Goal: Communication & Community: Answer question/provide support

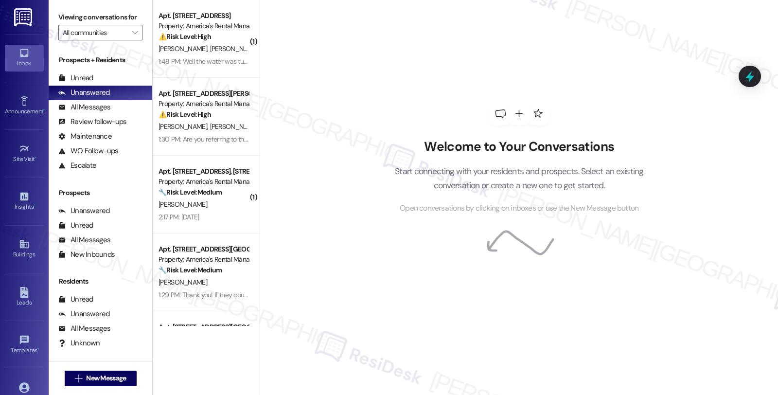
scroll to position [141, 0]
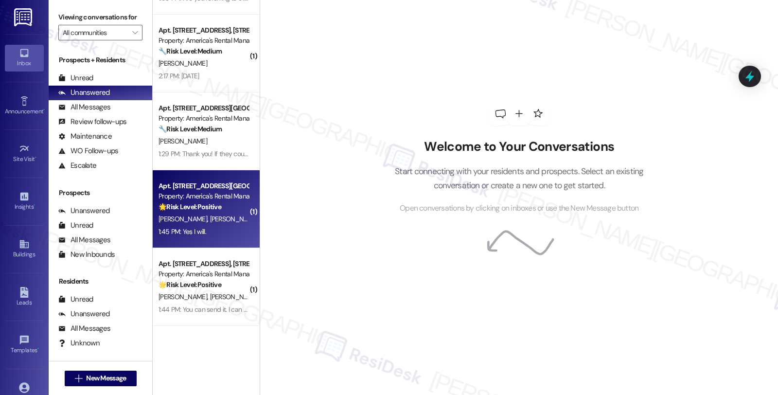
click at [234, 206] on div "🌟 Risk Level: Positive The conversation reflects positive engagement and relati…" at bounding box center [204, 207] width 90 height 10
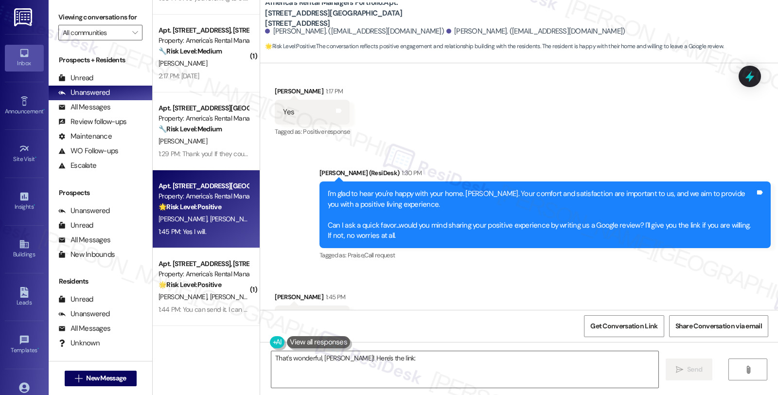
scroll to position [1125, 0]
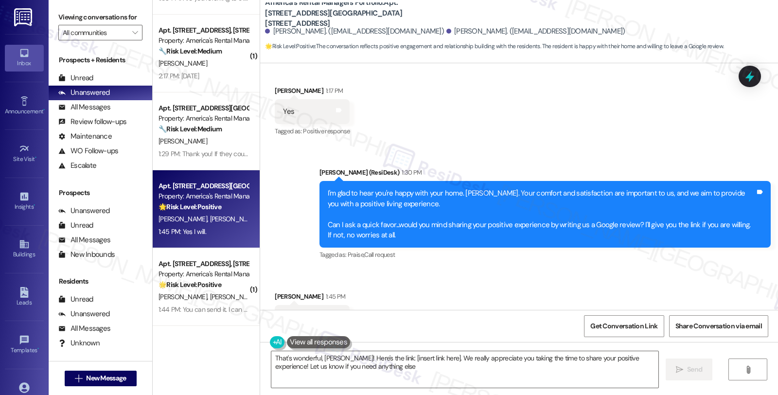
type textarea "That's wonderful, [PERSON_NAME]! Here's the link: [insert link here]. We really…"
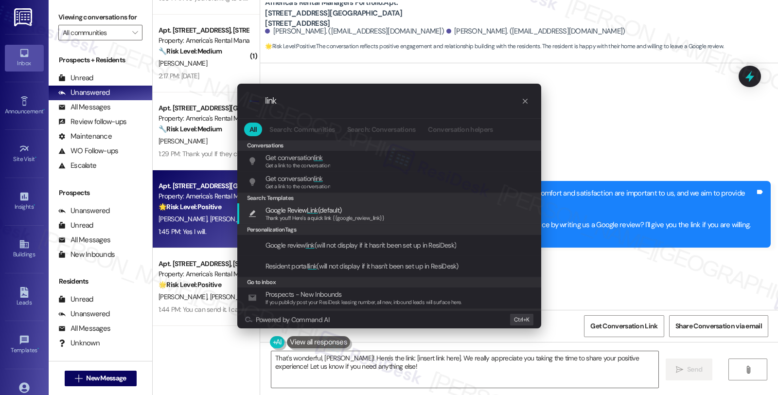
type input "link"
click at [373, 216] on span "Thank you!!! Here's a quick link {{google_review_link}}" at bounding box center [325, 217] width 119 height 7
type textarea "Thank you!!! Here's a quick link {{google_review_link}}"
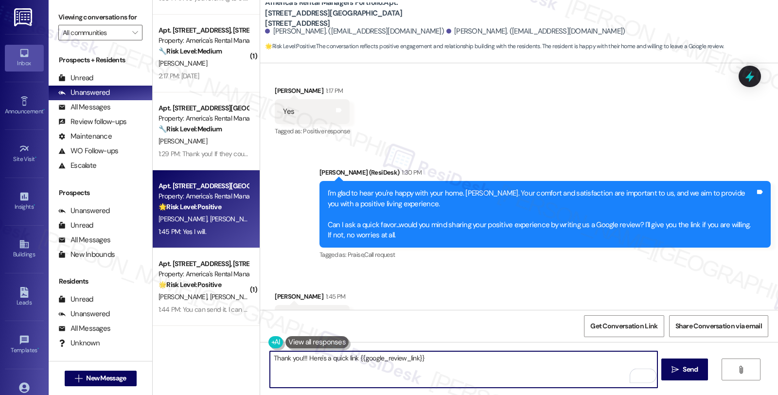
click at [430, 355] on textarea "Thank you!!! Here's a quick link {{google_review_link}}" at bounding box center [463, 369] width 387 height 36
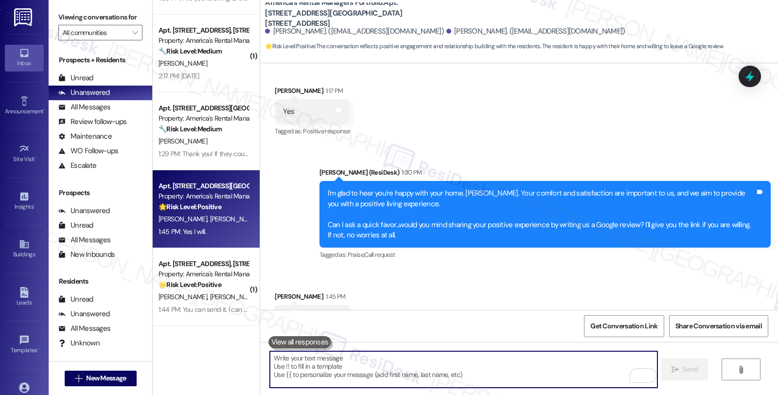
scroll to position [1125, 0]
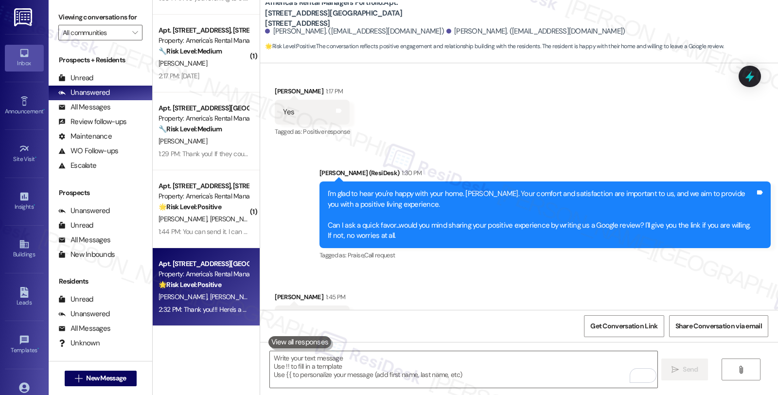
drag, startPoint x: 267, startPoint y: 253, endPoint x: 310, endPoint y: 253, distance: 42.8
click at [310, 284] on div "Received via SMS [PERSON_NAME] 1:45 PM Yes I will. Tags and notes Tagged as: Po…" at bounding box center [311, 318] width 89 height 68
copy div "[PERSON_NAME]"
click at [613, 325] on span "Get Conversation Link" at bounding box center [623, 326] width 67 height 10
click at [387, 370] on textarea "To enrich screen reader interactions, please activate Accessibility in Grammarl…" at bounding box center [463, 369] width 387 height 36
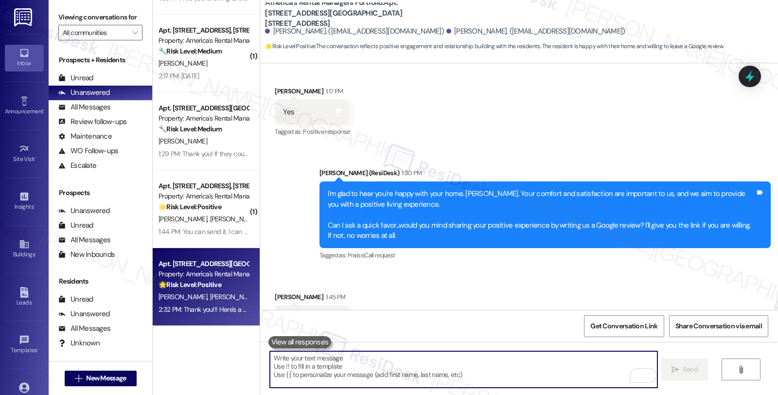
paste textarea "You may leave your review at your convenience. I would also appreciate if you c…"
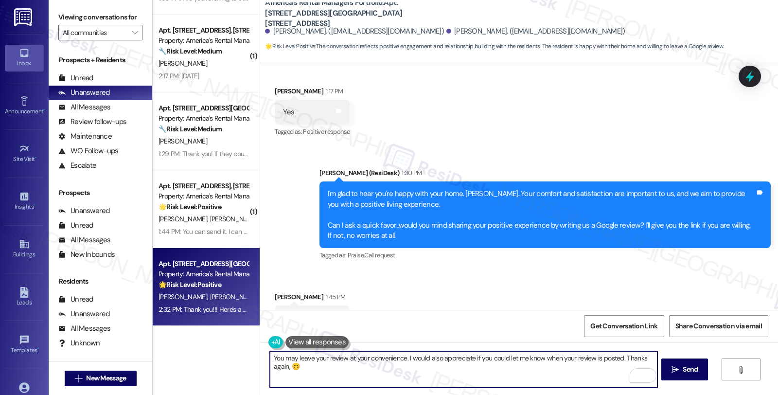
click at [278, 292] on div "[PERSON_NAME] 1:45 PM" at bounding box center [312, 299] width 75 height 14
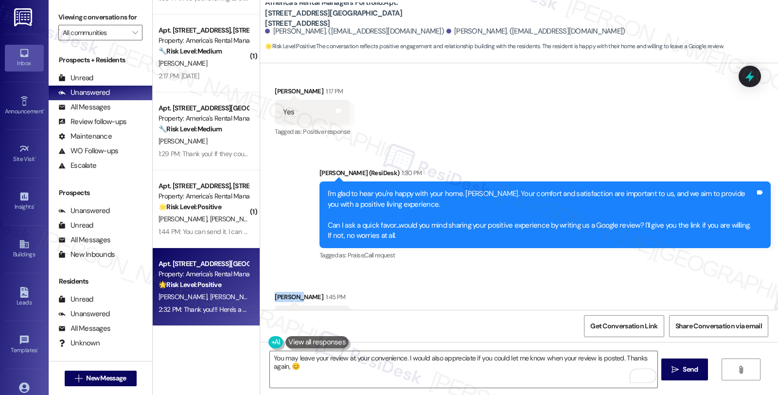
click at [278, 292] on div "[PERSON_NAME] 1:45 PM" at bounding box center [312, 299] width 75 height 14
copy div "[PERSON_NAME]"
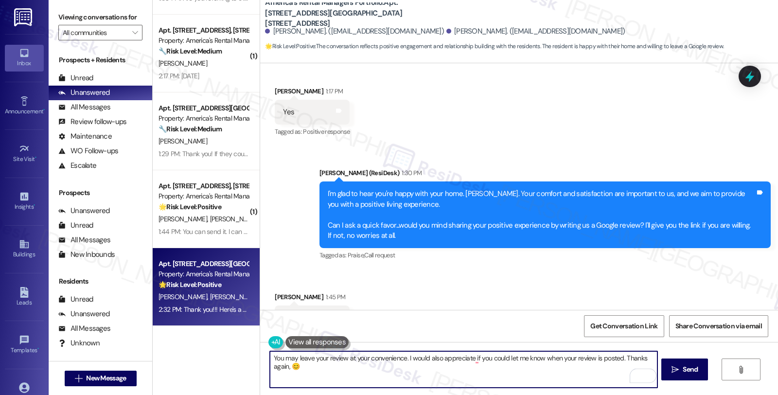
click at [284, 363] on textarea "You may leave your review at your convenience. I would also appreciate if you c…" at bounding box center [463, 369] width 387 height 36
paste textarea "[PERSON_NAME]"
type textarea "You may leave your review at your convenience. I would also appreciate if you c…"
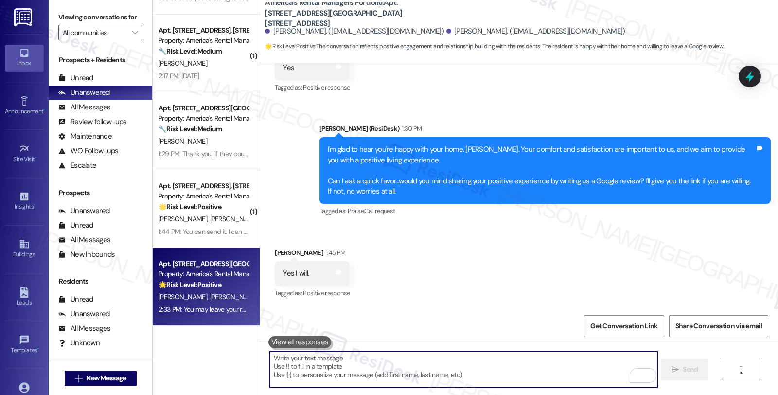
scroll to position [1271, 0]
